Goal: Navigation & Orientation: Find specific page/section

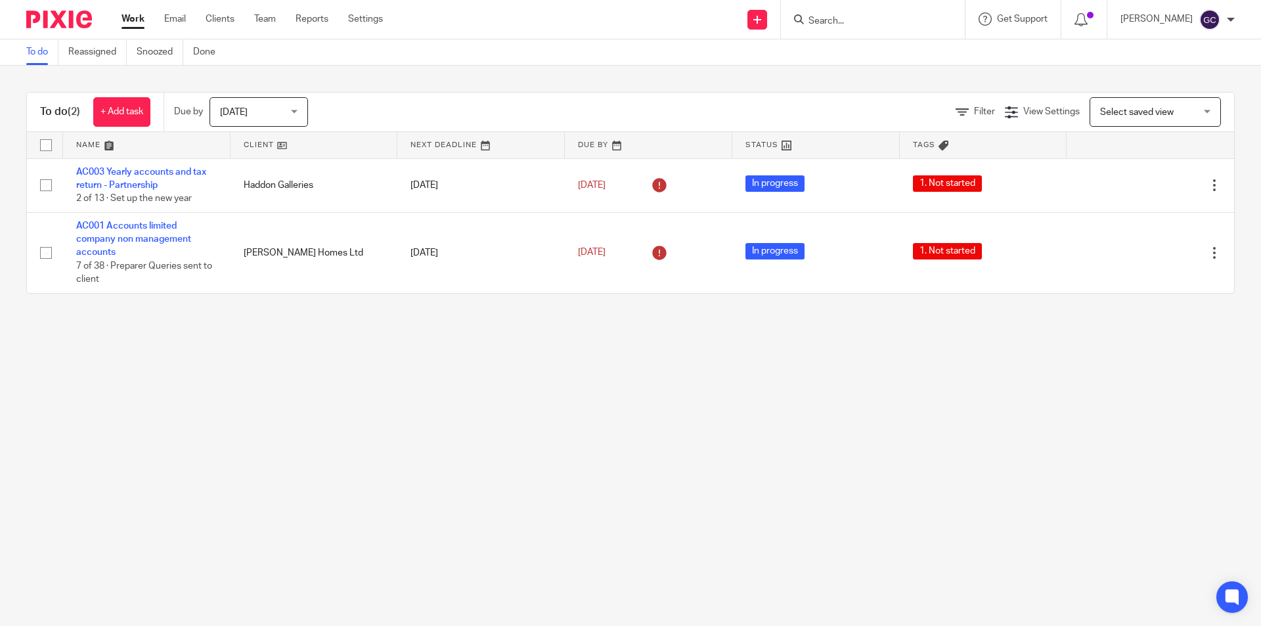
click at [236, 18] on ul "Work Email Clients Team Reports Settings" at bounding box center [261, 18] width 281 height 13
click at [225, 15] on link "Clients" at bounding box center [219, 18] width 29 height 13
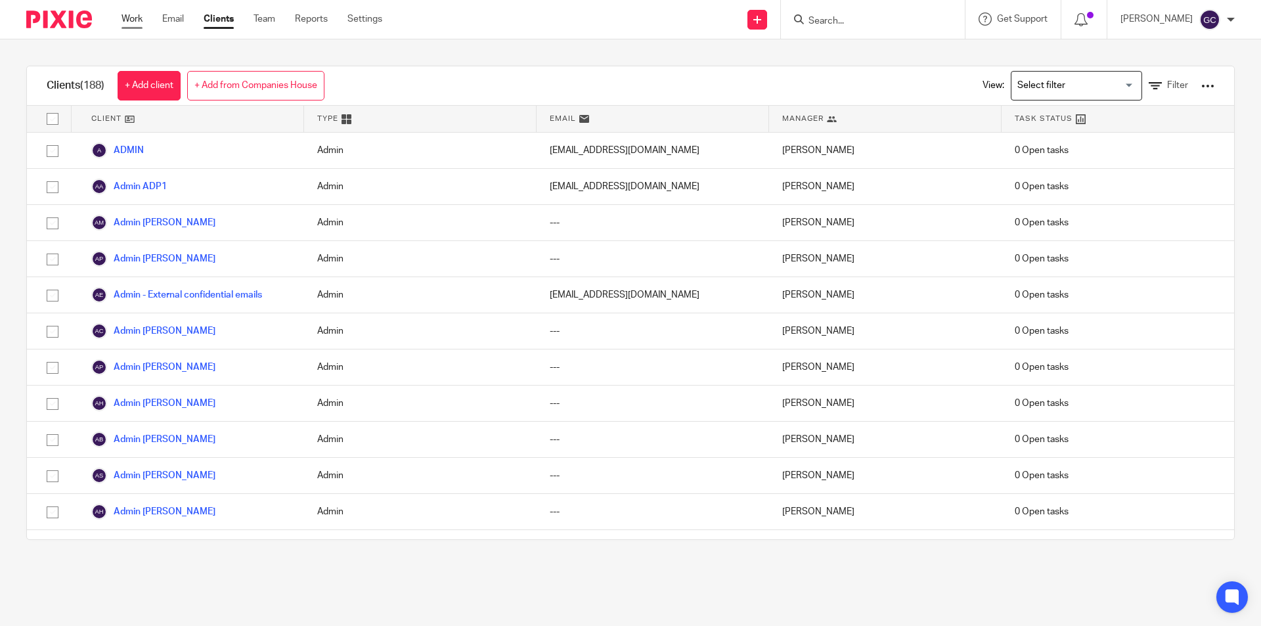
click at [130, 15] on link "Work" at bounding box center [131, 18] width 21 height 13
